Goal: Task Accomplishment & Management: Manage account settings

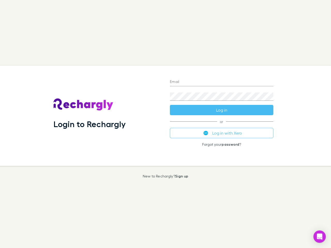
click at [166, 124] on div "Login to Rechargly" at bounding box center [107, 116] width 116 height 100
click at [222, 82] on input "Email" at bounding box center [221, 82] width 103 height 8
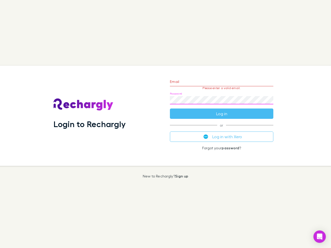
click at [222, 110] on form "Email Please enter a valid email. Password Log in" at bounding box center [221, 96] width 103 height 45
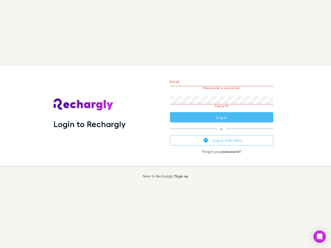
click at [222, 133] on div "Email Please enter a valid email. Password Please fill Log in or Log in with Xe…" at bounding box center [222, 116] width 112 height 100
click at [320, 237] on icon "Open Intercom Messenger" at bounding box center [319, 237] width 5 height 6
